Goal: Obtain resource: Obtain resource

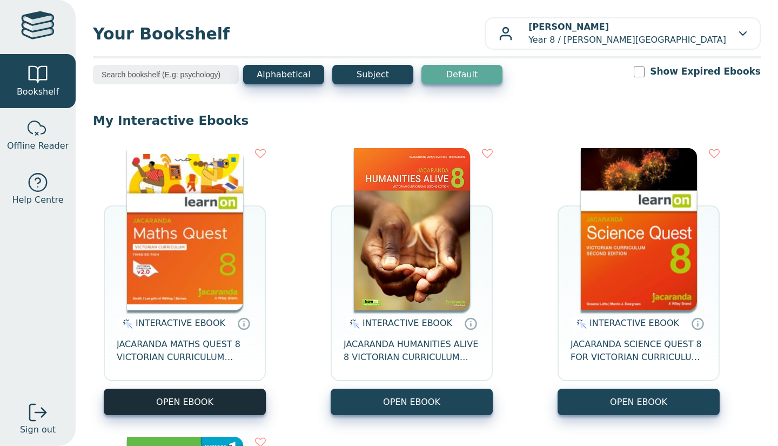
click at [206, 394] on button "OPEN EBOOK" at bounding box center [185, 402] width 162 height 26
click at [205, 404] on button "OPEN EBOOK" at bounding box center [185, 402] width 162 height 26
